Goal: Check status: Check status

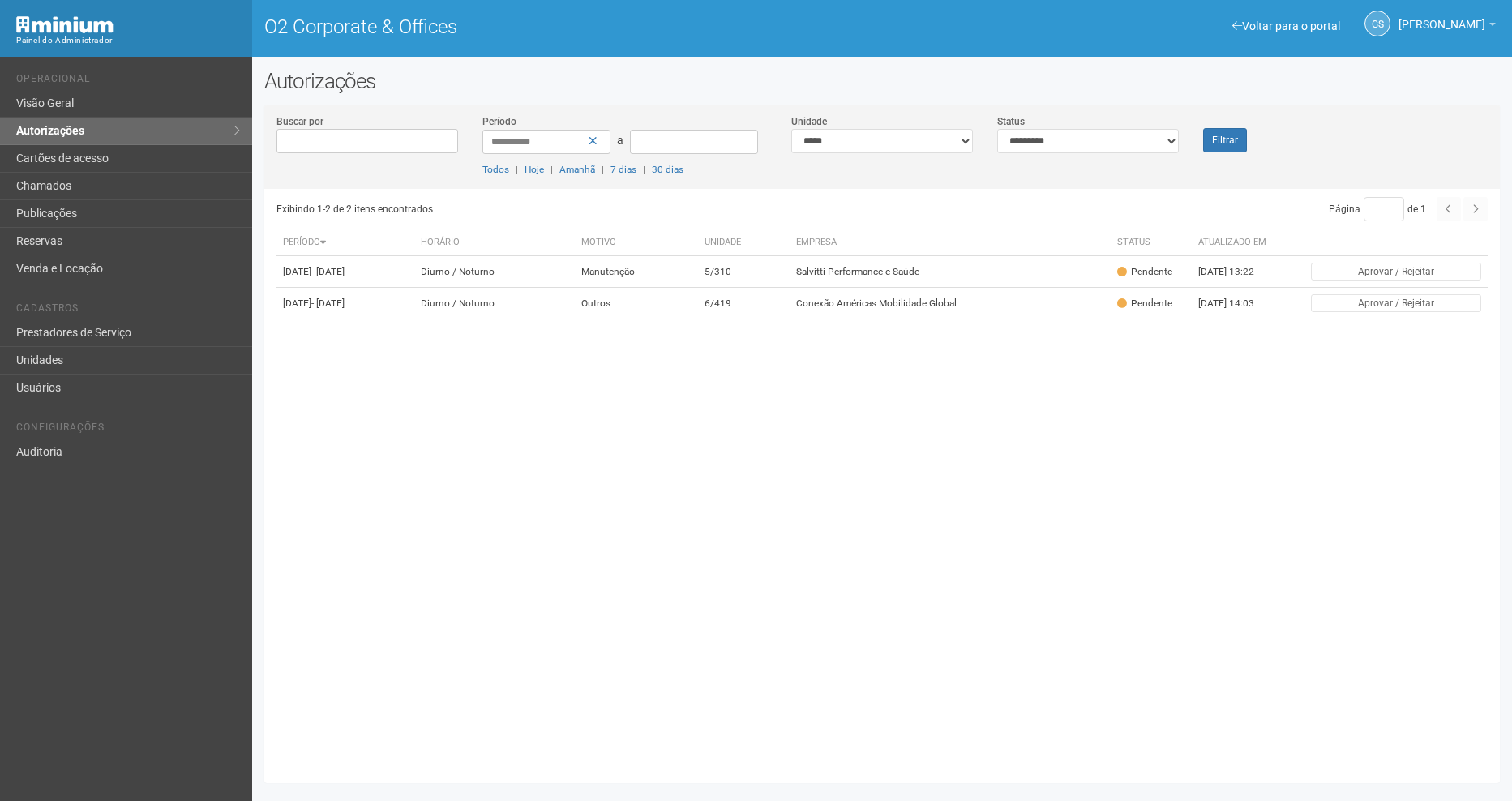
click at [1234, 124] on div "Filtrar" at bounding box center [1242, 133] width 103 height 39
click at [1234, 135] on button "Filtrar" at bounding box center [1225, 140] width 44 height 24
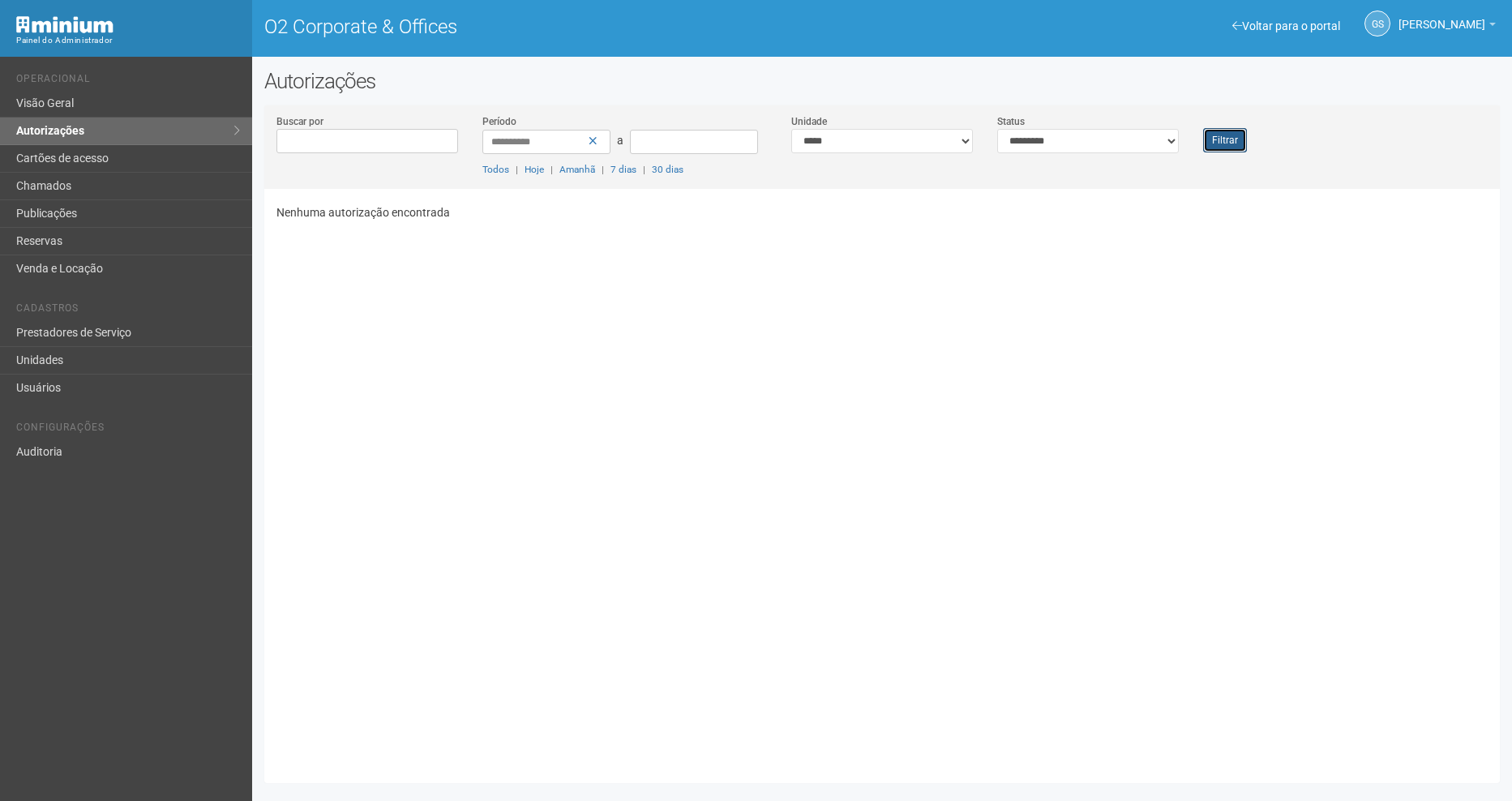
click at [1234, 135] on button "Filtrar" at bounding box center [1225, 140] width 44 height 24
click at [1226, 128] on button "Filtrar" at bounding box center [1225, 140] width 44 height 24
